Goal: Check status: Check status

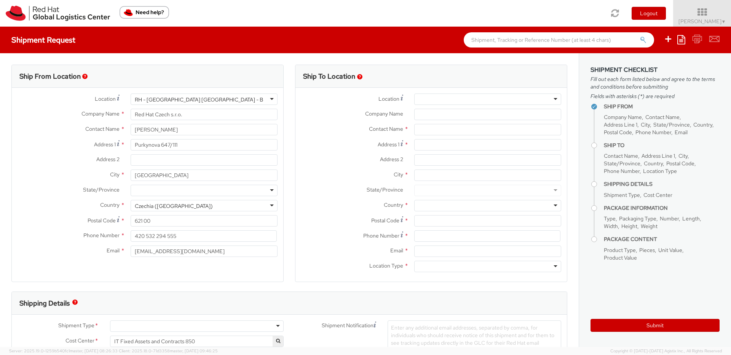
select select
click at [23, 10] on img at bounding box center [58, 13] width 104 height 15
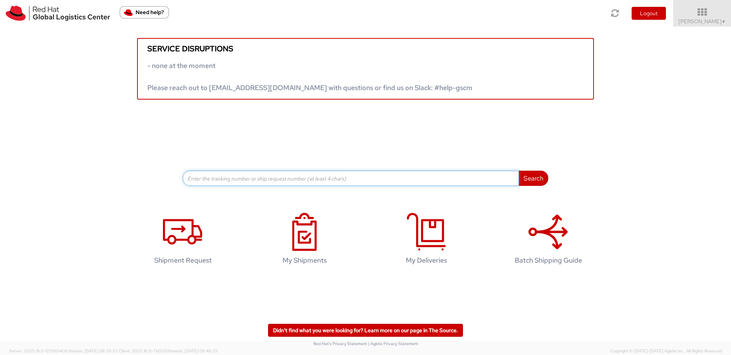
click at [342, 183] on input at bounding box center [351, 178] width 336 height 15
paste input "56776324"
type input "56776324"
click at [518, 171] on button "Search" at bounding box center [533, 178] width 30 height 15
